Goal: Transaction & Acquisition: Purchase product/service

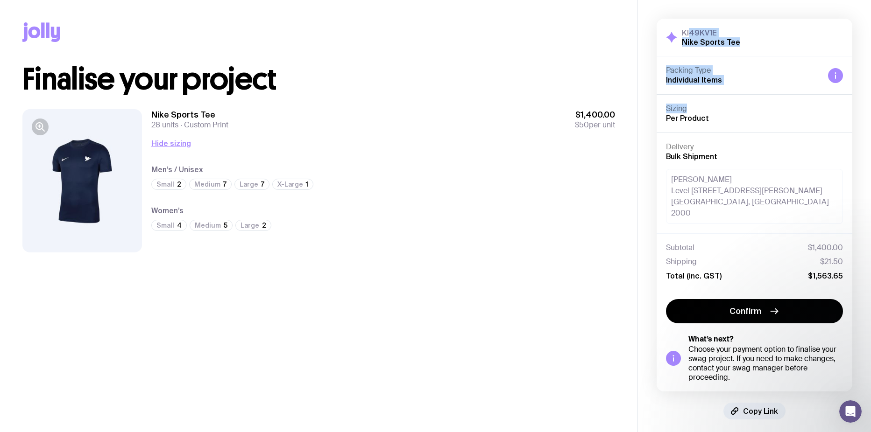
drag, startPoint x: 690, startPoint y: 33, endPoint x: 777, endPoint y: 107, distance: 114.6
click at [777, 107] on div "KI49KV1E Nike Sports Tee Hide Details Packing Type Individual Items Sizing Per …" at bounding box center [755, 205] width 196 height 373
click at [777, 107] on h4 "Sizing" at bounding box center [754, 108] width 177 height 9
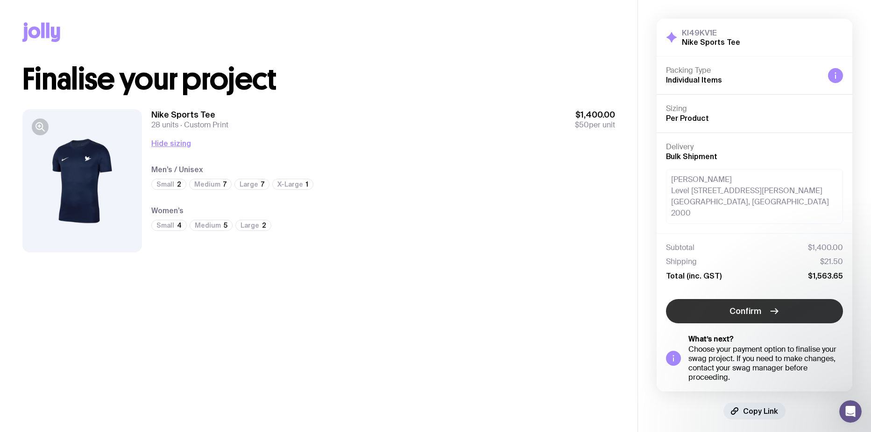
click at [736, 306] on span "Confirm" at bounding box center [745, 311] width 32 height 11
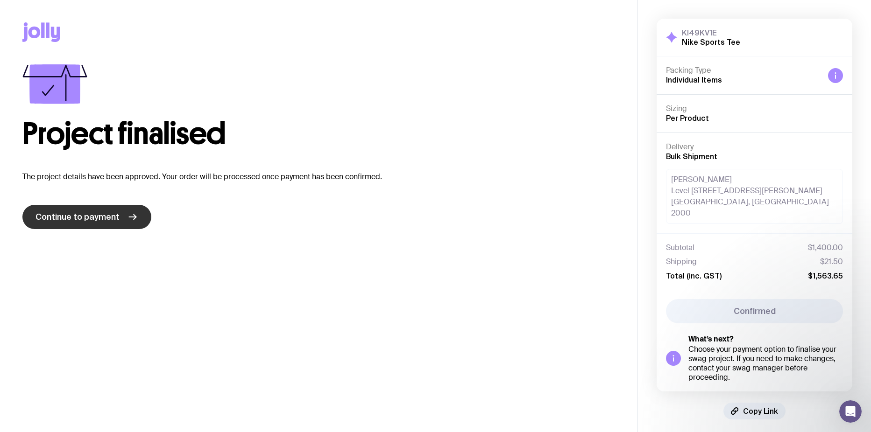
click at [126, 211] on link "Continue to payment" at bounding box center [86, 217] width 129 height 24
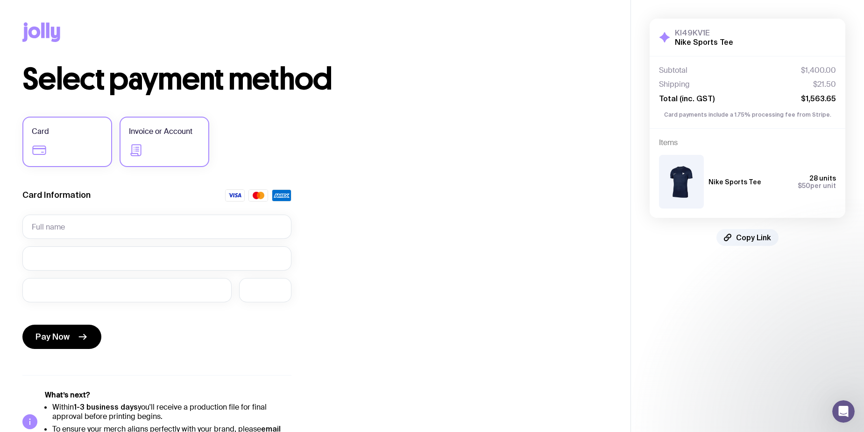
click at [151, 137] on label "Invoice or Account" at bounding box center [165, 142] width 90 height 50
click at [0, 0] on input "Invoice or Account" at bounding box center [0, 0] width 0 height 0
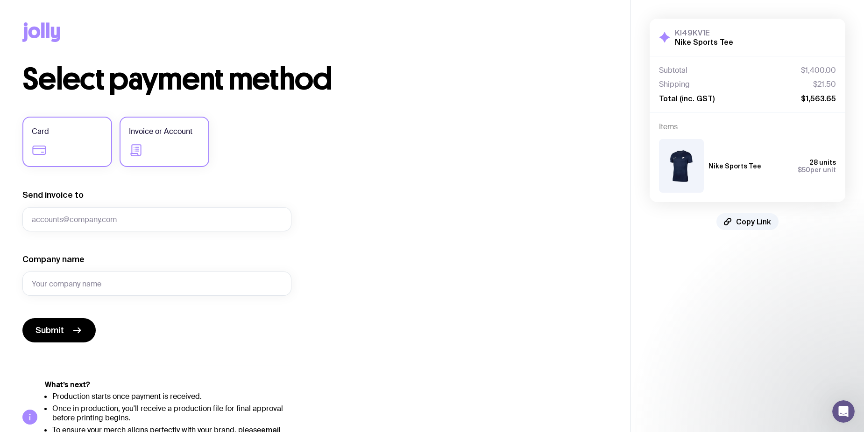
click at [87, 141] on label "Card" at bounding box center [67, 142] width 90 height 50
click at [0, 0] on input "Card" at bounding box center [0, 0] width 0 height 0
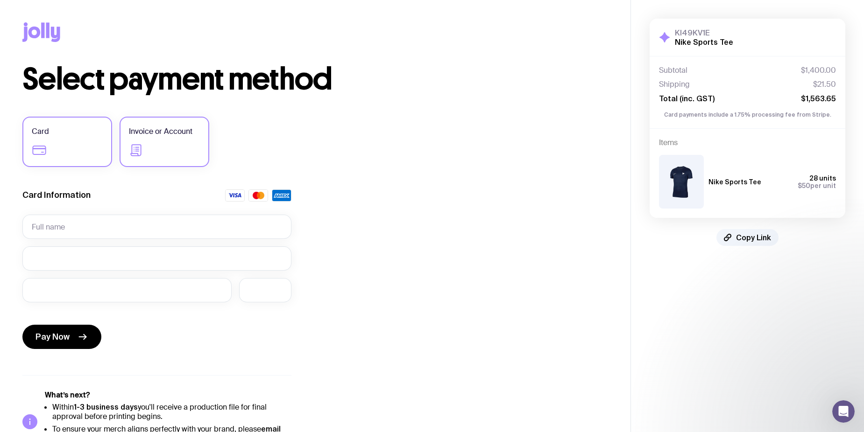
click at [131, 147] on icon at bounding box center [136, 150] width 15 height 15
click at [0, 0] on input "Invoice or Account" at bounding box center [0, 0] width 0 height 0
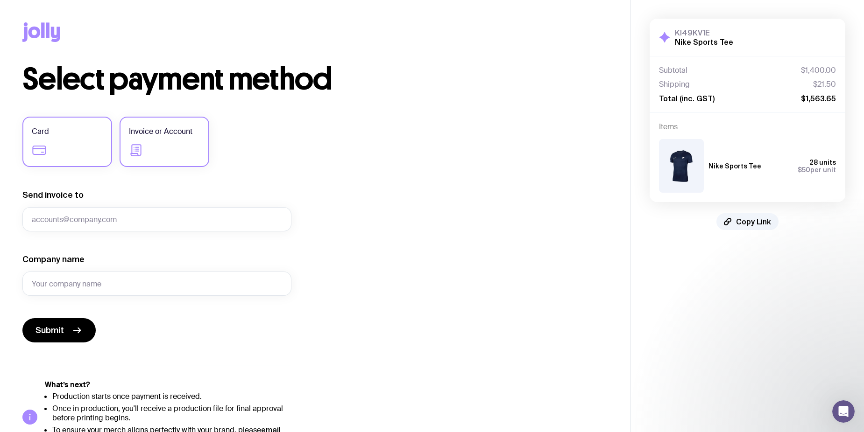
click at [59, 136] on label "Card" at bounding box center [67, 142] width 90 height 50
click at [0, 0] on input "Card" at bounding box center [0, 0] width 0 height 0
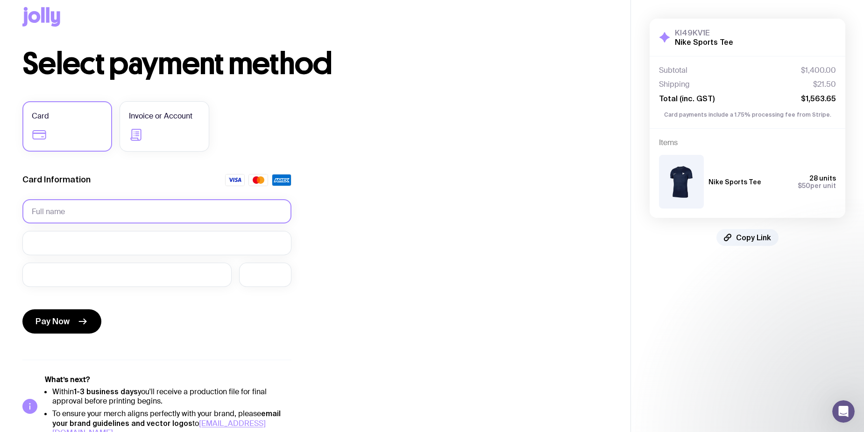
scroll to position [30, 0]
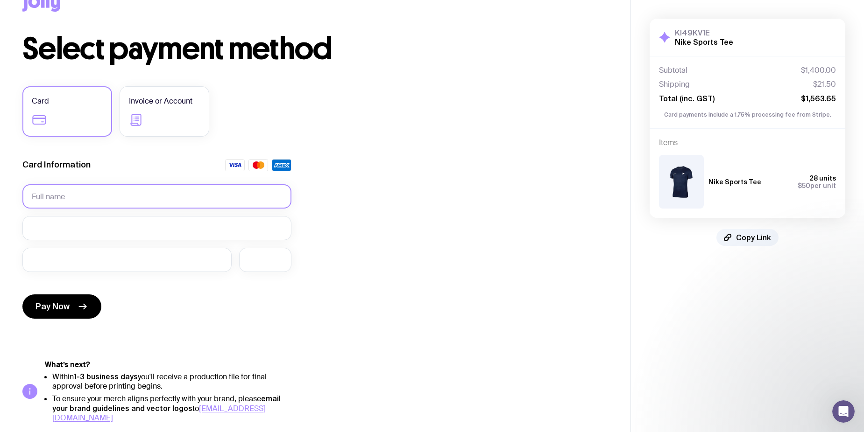
click at [64, 192] on input "text" at bounding box center [156, 196] width 269 height 24
click at [79, 182] on form "Card Information Required Pay Now" at bounding box center [156, 241] width 269 height 164
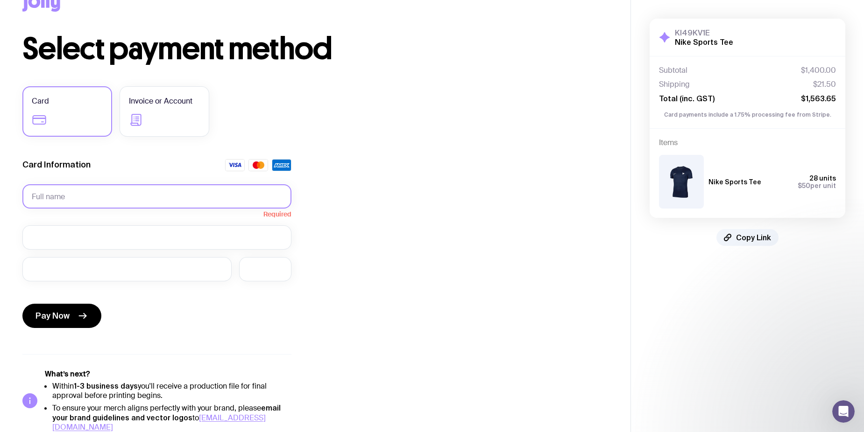
click at [79, 192] on input "text" at bounding box center [156, 196] width 269 height 24
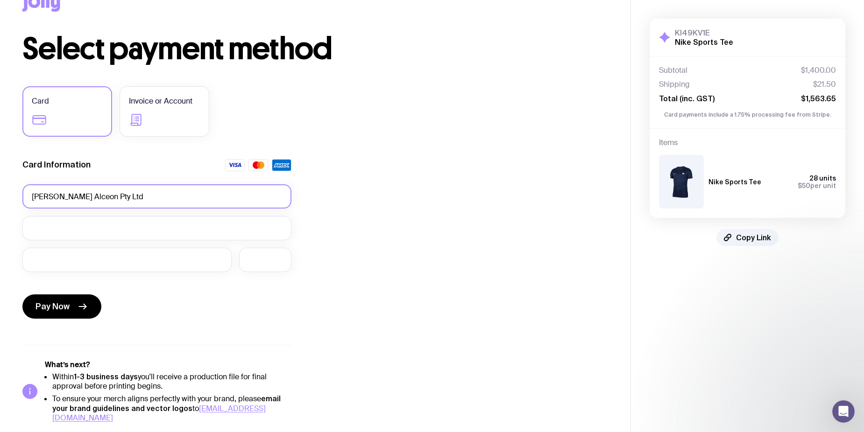
type input "[PERSON_NAME] Alceon Pty Ltd"
click at [74, 264] on iframe at bounding box center [127, 259] width 191 height 9
click at [231, 308] on div "Pay Now" at bounding box center [156, 301] width 269 height 43
click at [71, 309] on button "Pay Now" at bounding box center [61, 307] width 79 height 24
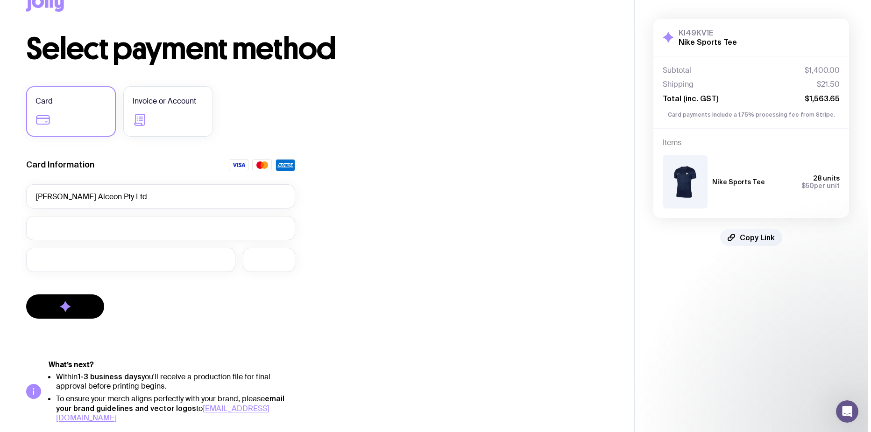
scroll to position [0, 0]
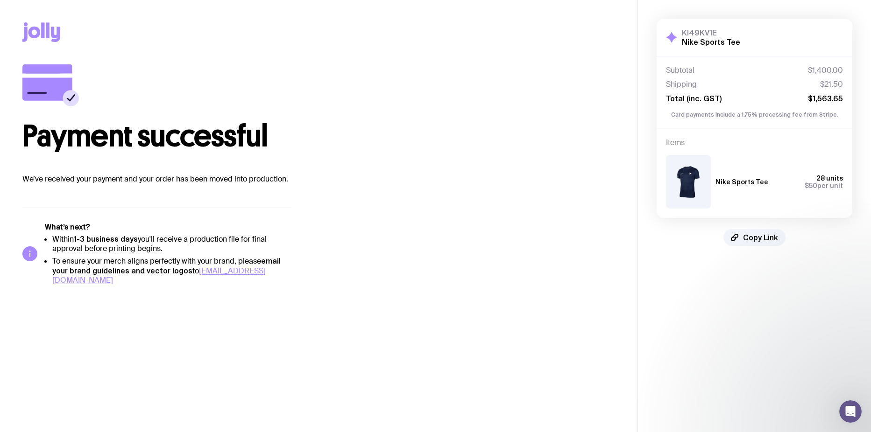
click at [391, 325] on main "Copy Link Payment successful We’ve received your payment and your order has bee…" at bounding box center [318, 216] width 637 height 432
